Goal: Task Accomplishment & Management: Manage account settings

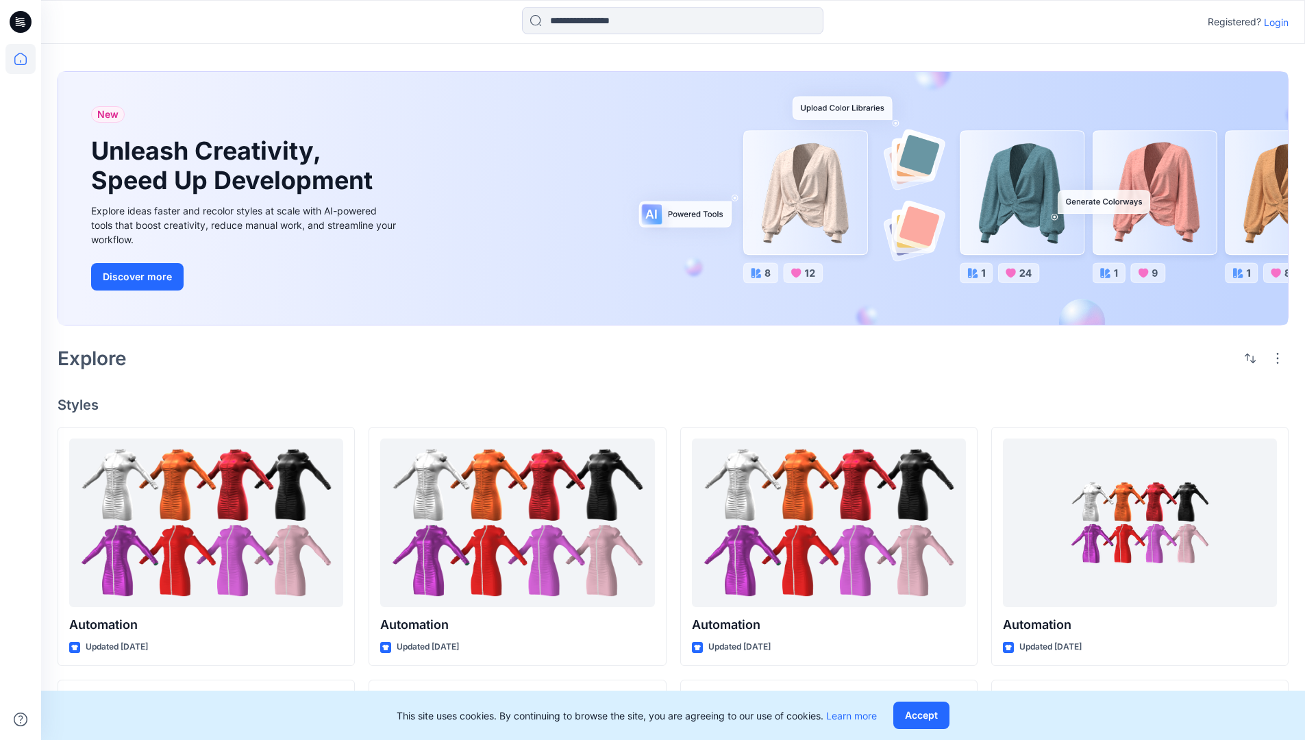
click at [1273, 22] on p "Login" at bounding box center [1276, 22] width 25 height 14
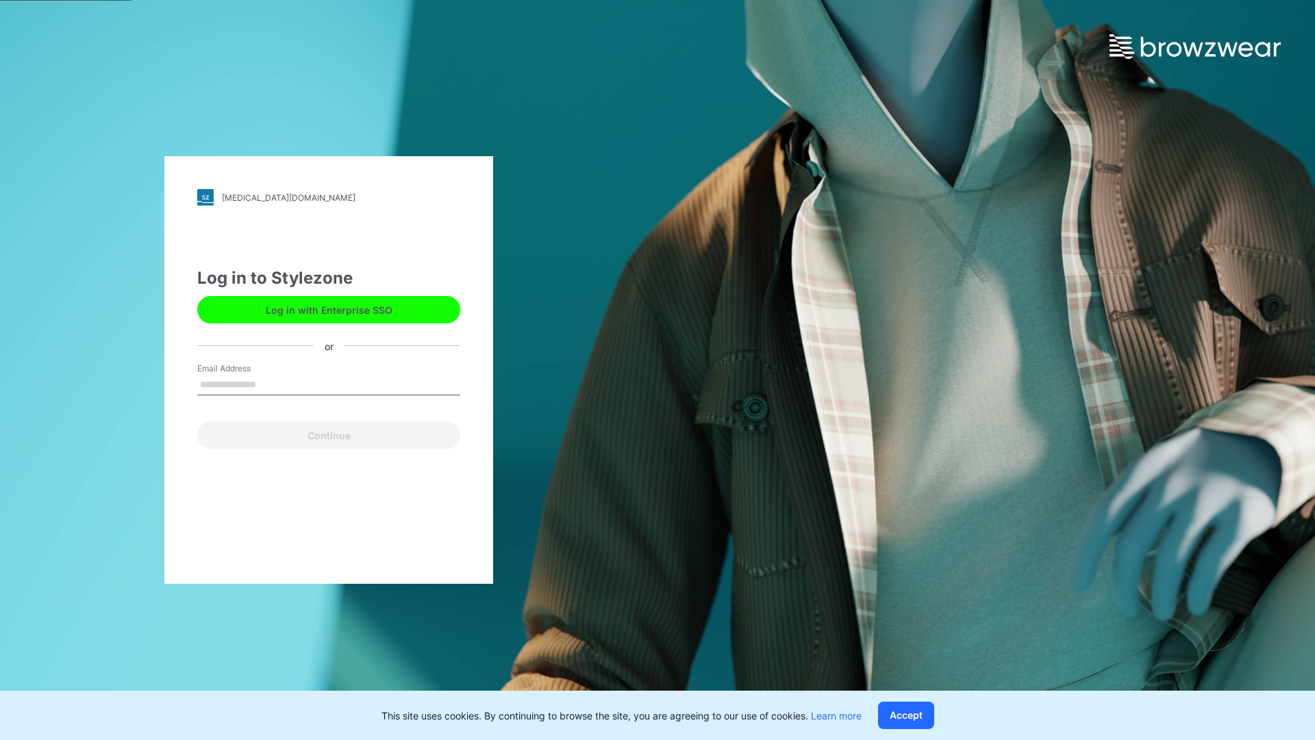
click at [271, 384] on input "Email Address" at bounding box center [328, 385] width 263 height 21
type input "**********"
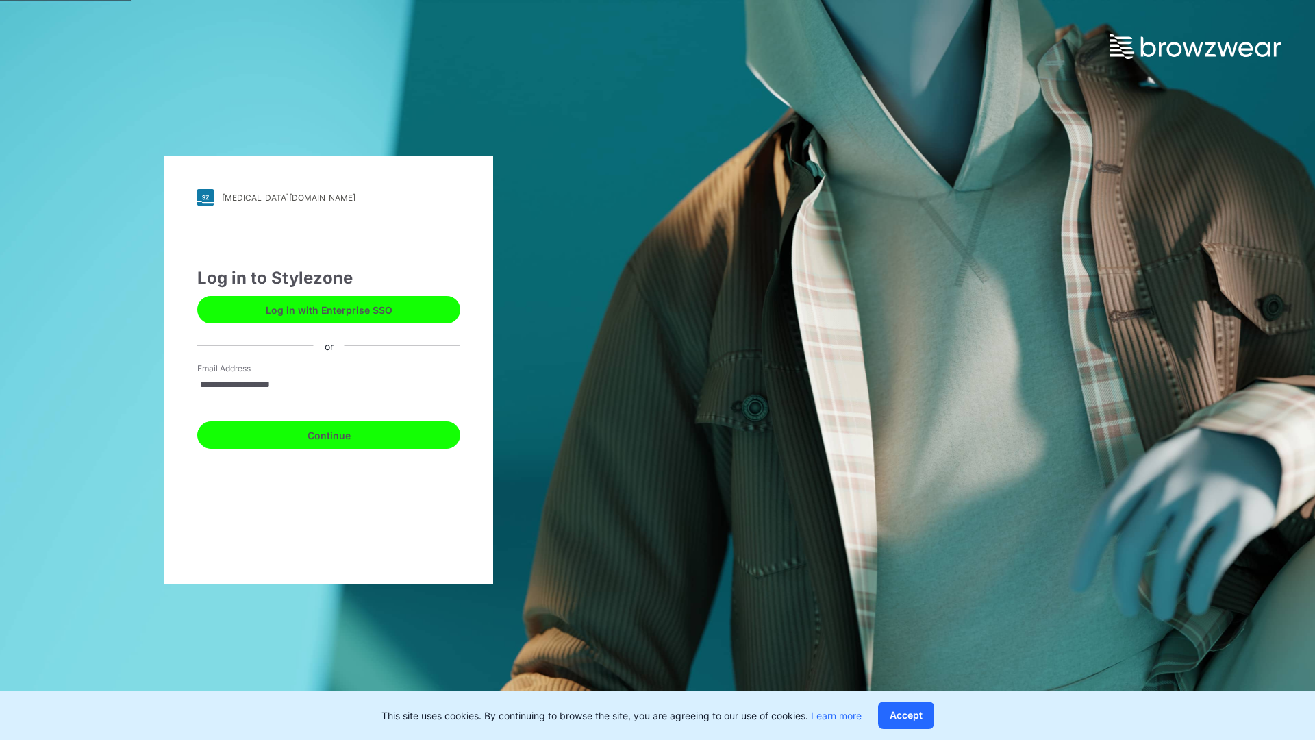
click at [344, 433] on button "Continue" at bounding box center [328, 434] width 263 height 27
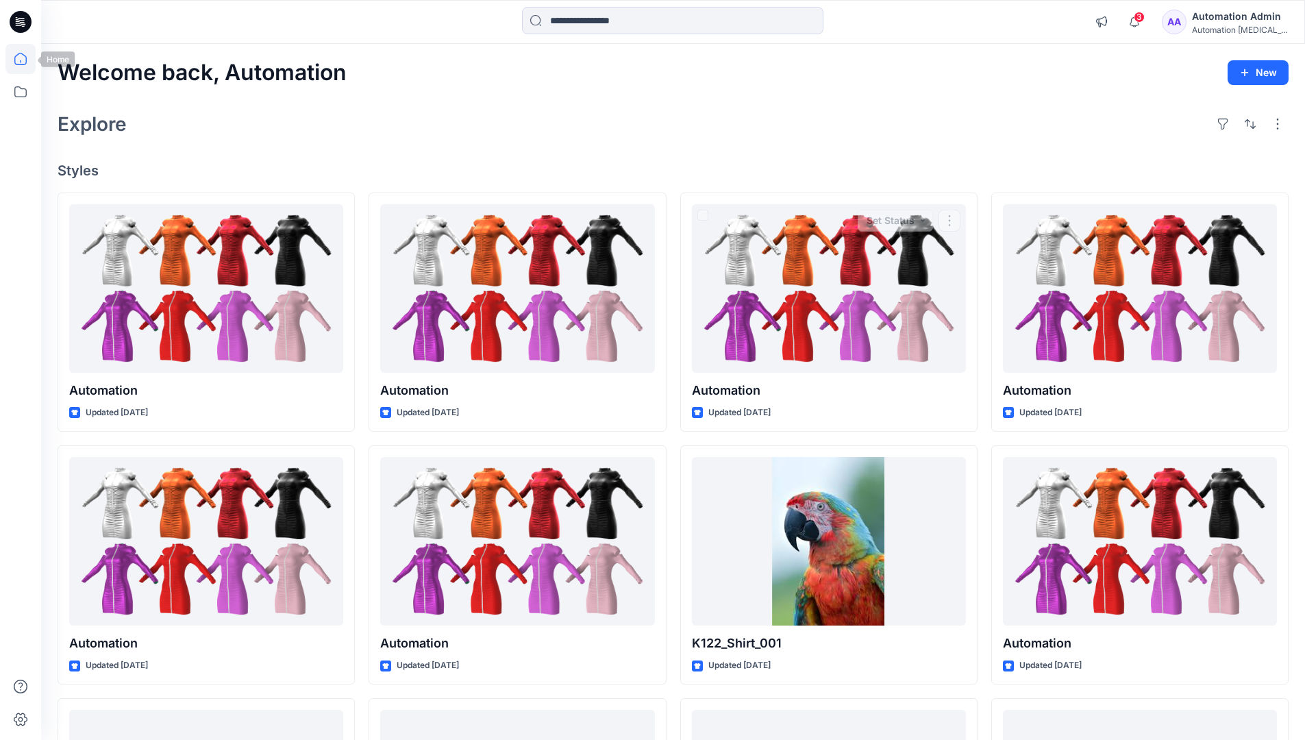
click at [26, 59] on icon at bounding box center [20, 59] width 12 height 12
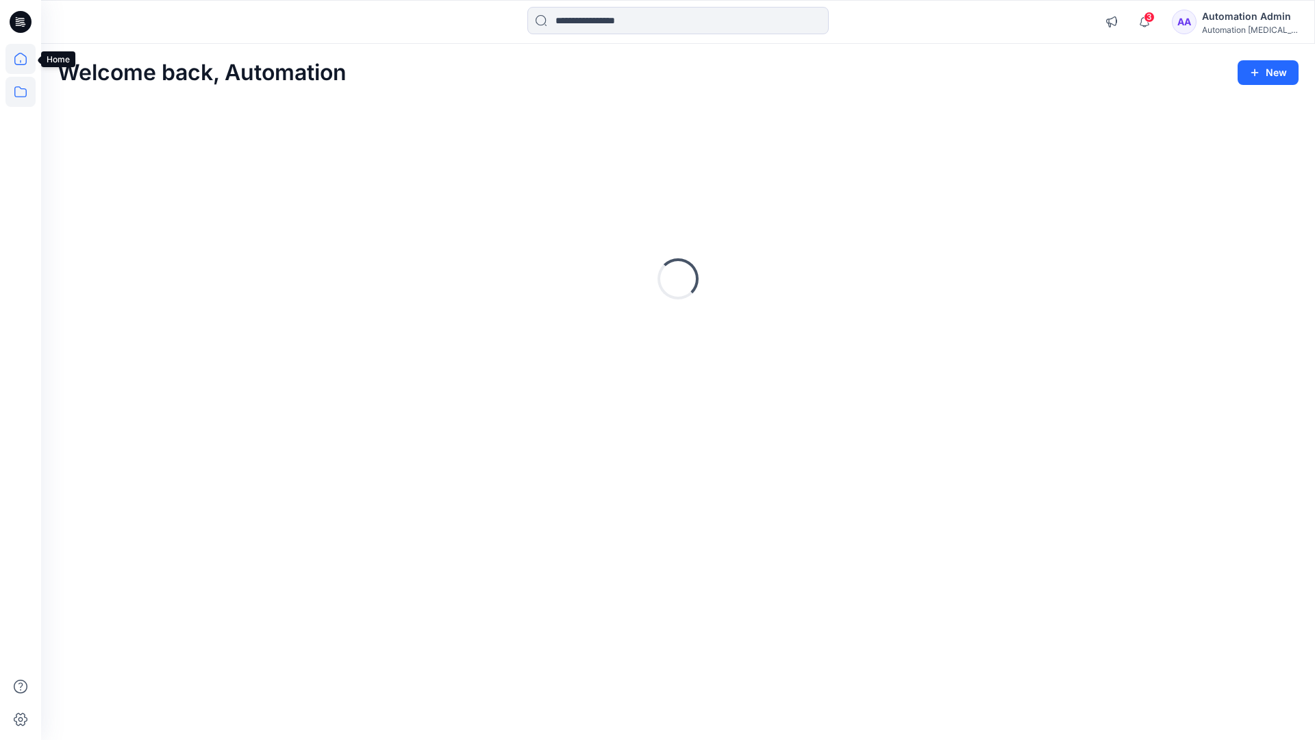
click at [16, 90] on icon at bounding box center [20, 92] width 30 height 30
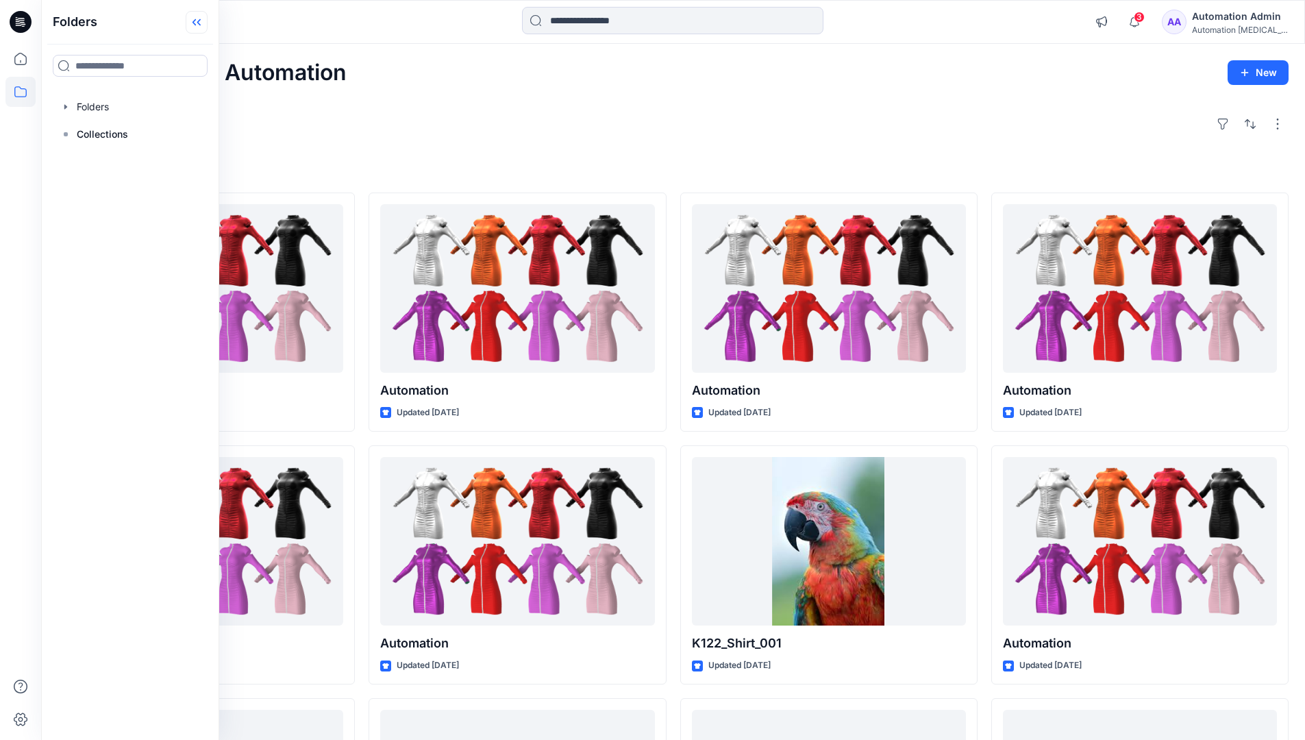
click at [195, 24] on icon at bounding box center [194, 22] width 3 height 7
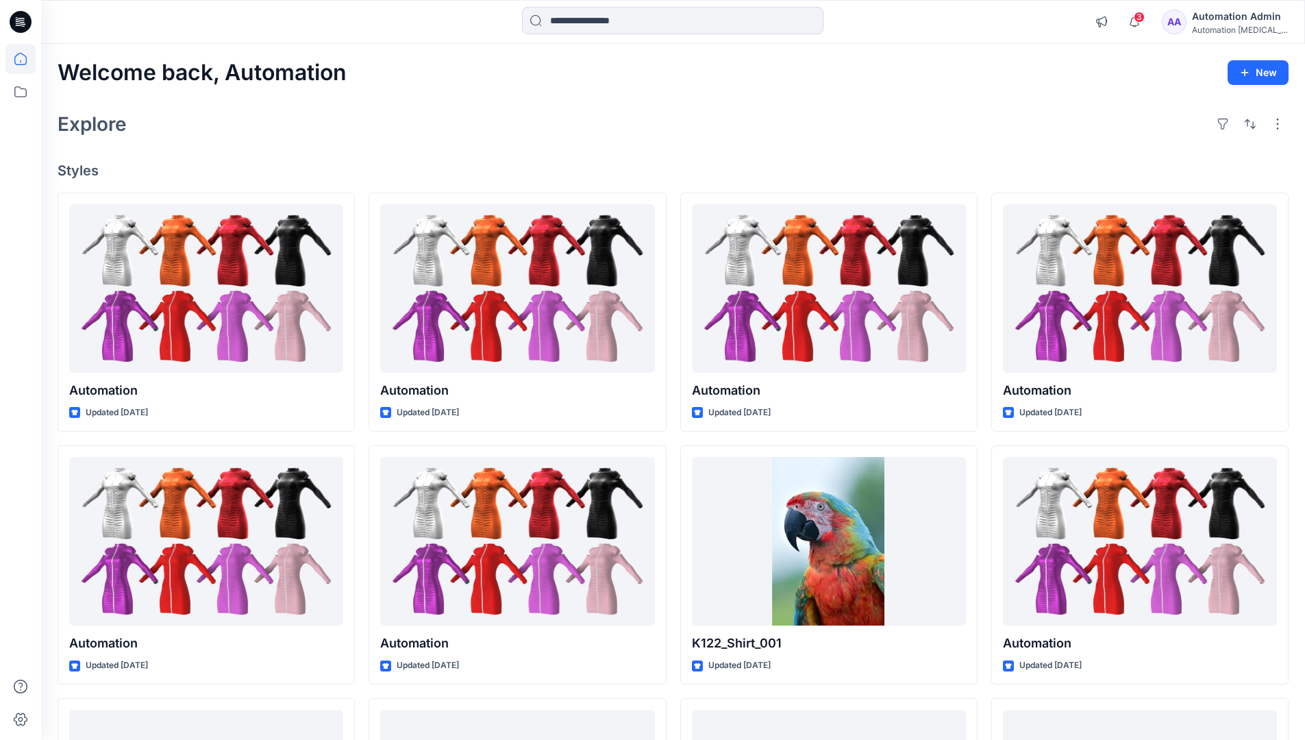
click at [1232, 14] on div "Automation Admin" at bounding box center [1240, 16] width 96 height 16
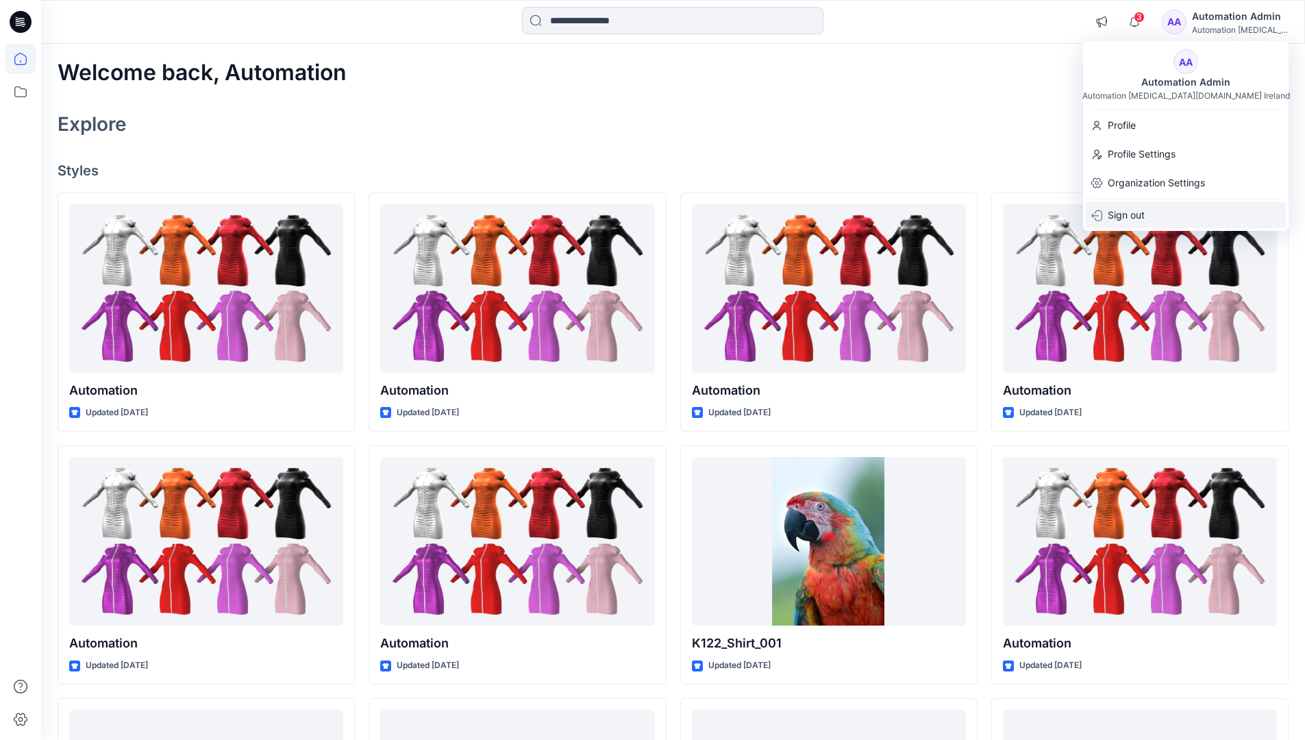
click at [1141, 222] on p "Sign out" at bounding box center [1126, 215] width 37 height 26
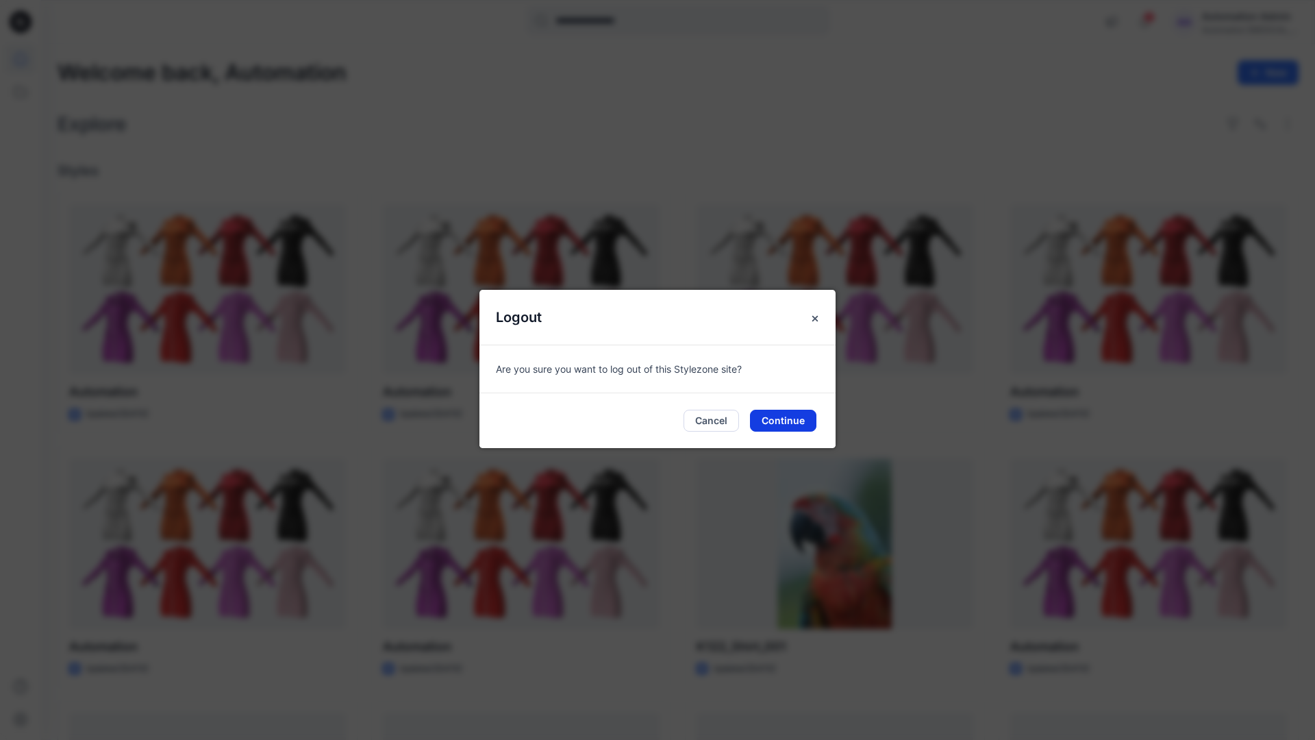
click at [806, 415] on button "Continue" at bounding box center [783, 421] width 66 height 22
